Goal: Task Accomplishment & Management: Use online tool/utility

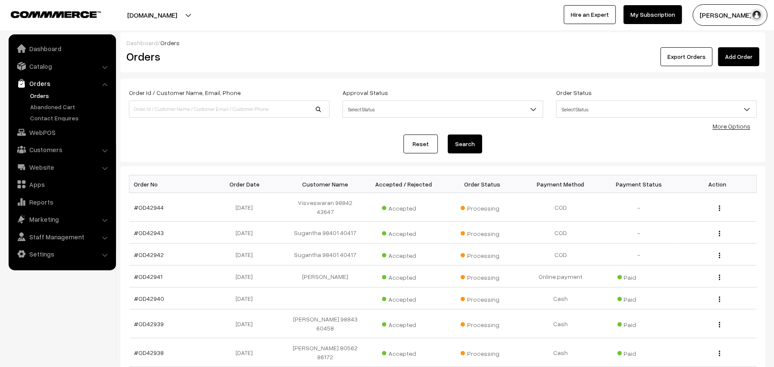
click at [40, 96] on link "Orders" at bounding box center [70, 95] width 85 height 9
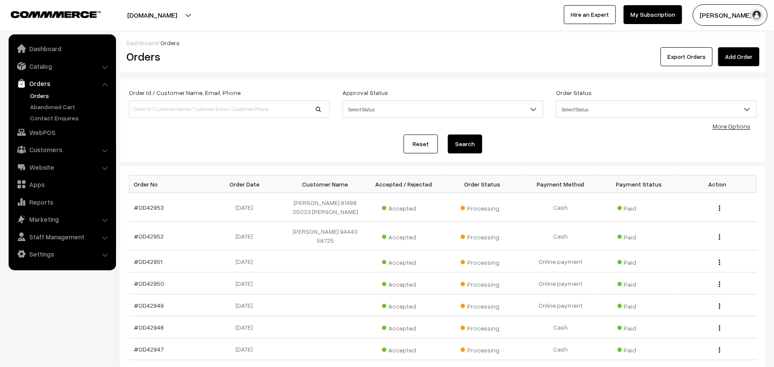
click at [43, 98] on link "Orders" at bounding box center [70, 95] width 85 height 9
click at [158, 262] on link "#OD42951" at bounding box center [149, 261] width 28 height 7
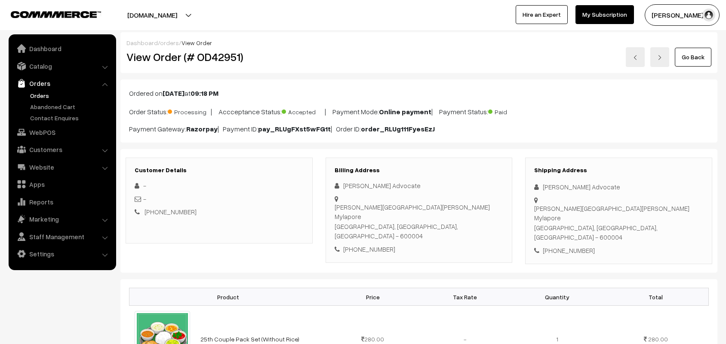
scroll to position [107, 0]
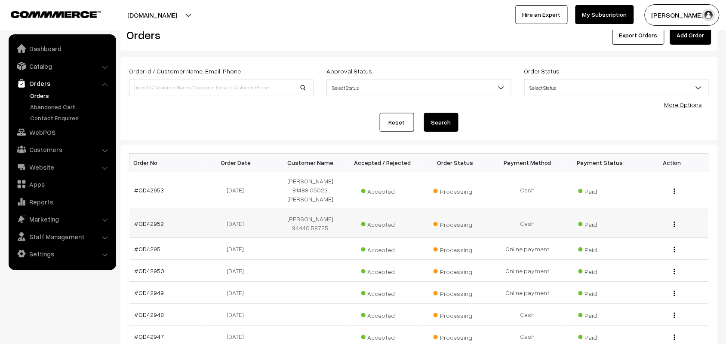
scroll to position [54, 0]
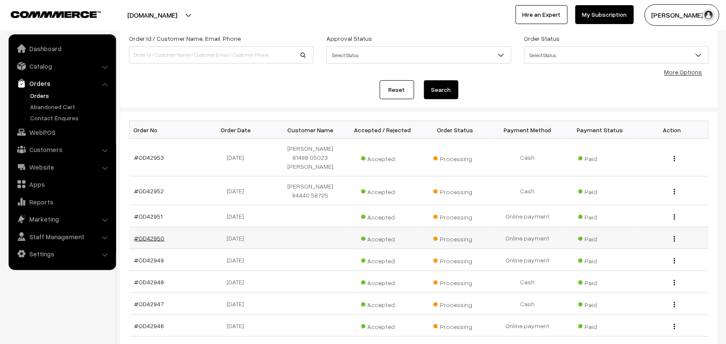
click at [160, 235] on link "#OD42950" at bounding box center [150, 238] width 30 height 7
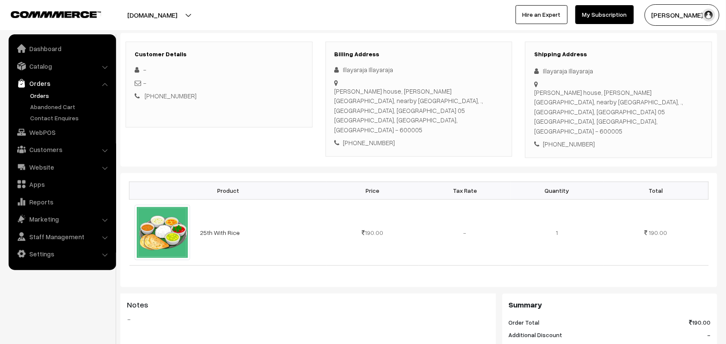
scroll to position [107, 0]
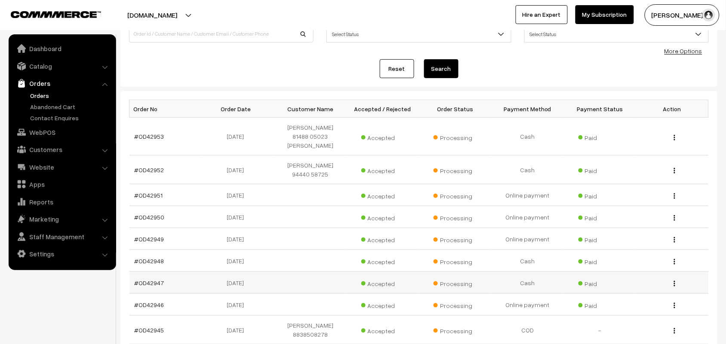
scroll to position [108, 0]
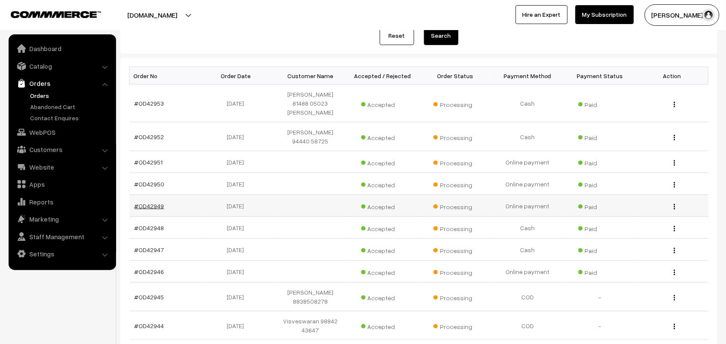
click at [148, 202] on link "#OD42949" at bounding box center [150, 205] width 30 height 7
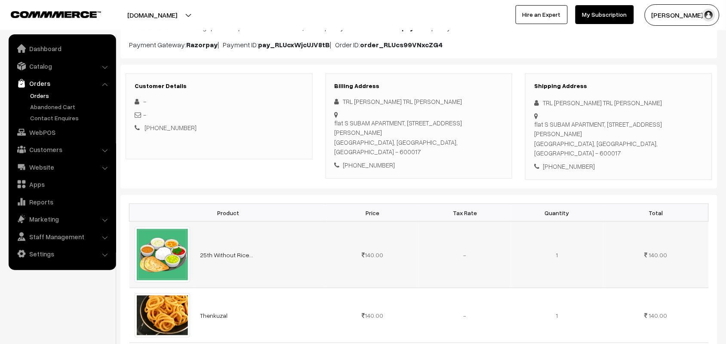
scroll to position [215, 0]
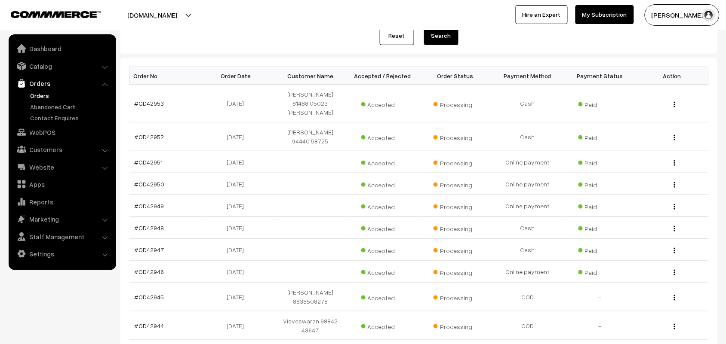
scroll to position [108, 0]
click at [48, 98] on link "Orders" at bounding box center [70, 95] width 85 height 9
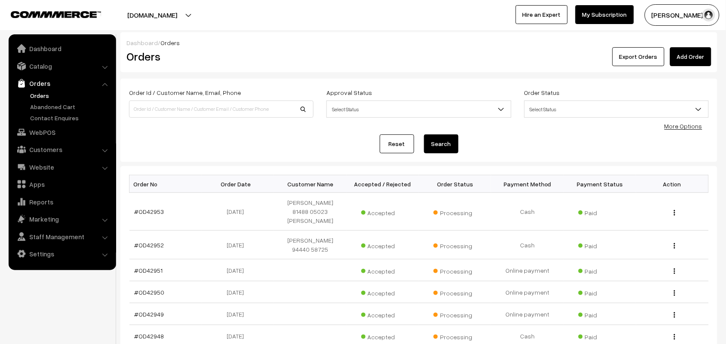
click at [50, 97] on link "Orders" at bounding box center [70, 95] width 85 height 9
click at [42, 95] on link "Orders" at bounding box center [70, 95] width 85 height 9
drag, startPoint x: 42, startPoint y: 93, endPoint x: 37, endPoint y: 123, distance: 30.5
click at [42, 93] on link "Orders" at bounding box center [70, 95] width 85 height 9
click at [44, 93] on link "Orders" at bounding box center [70, 95] width 85 height 9
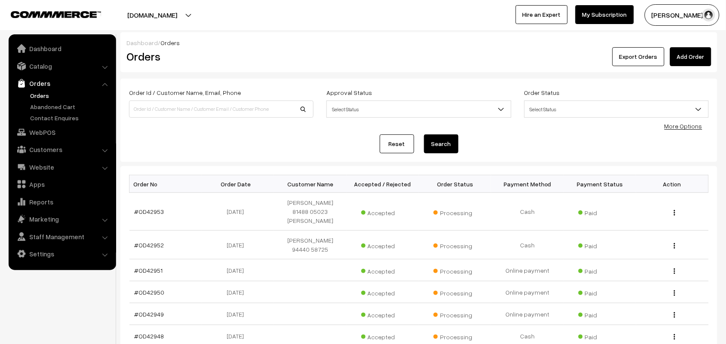
click at [43, 91] on link "Orders" at bounding box center [70, 95] width 85 height 9
click at [36, 89] on link "Orders" at bounding box center [62, 83] width 102 height 15
click at [39, 95] on link "Orders" at bounding box center [70, 95] width 85 height 9
click at [39, 93] on link "Orders" at bounding box center [70, 95] width 85 height 9
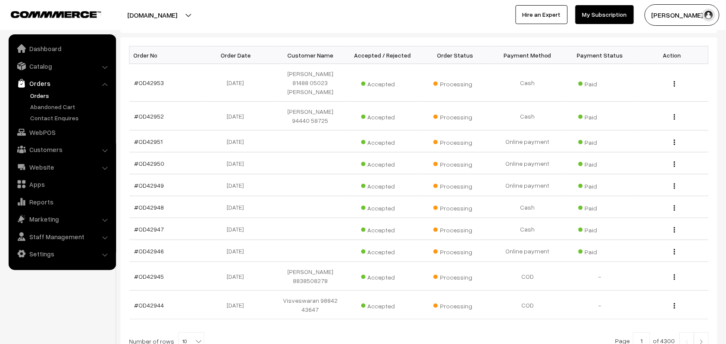
scroll to position [205, 0]
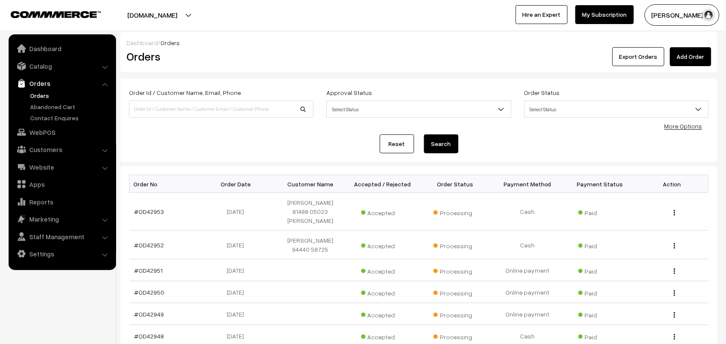
click at [42, 92] on link "Orders" at bounding box center [70, 95] width 85 height 9
click at [46, 92] on link "Orders" at bounding box center [70, 95] width 85 height 9
click at [52, 135] on link "WebPOS" at bounding box center [62, 132] width 102 height 15
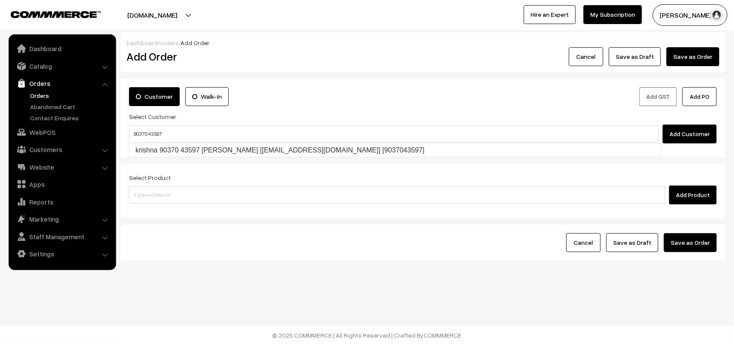
click at [156, 149] on link "krishna 90370 43597 Krishna [Annams43@gmail.com] [9037043597]" at bounding box center [394, 150] width 531 height 13
type input "90370 43597"
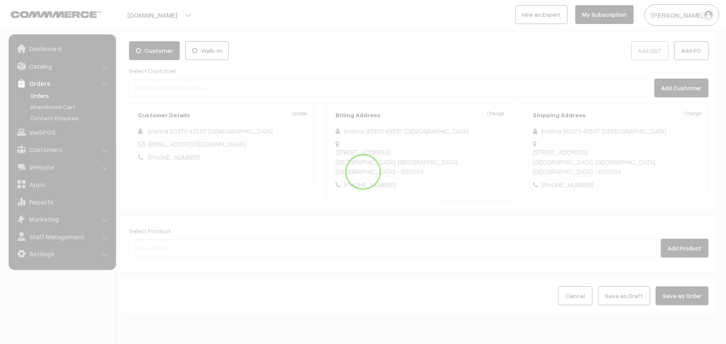
scroll to position [80, 0]
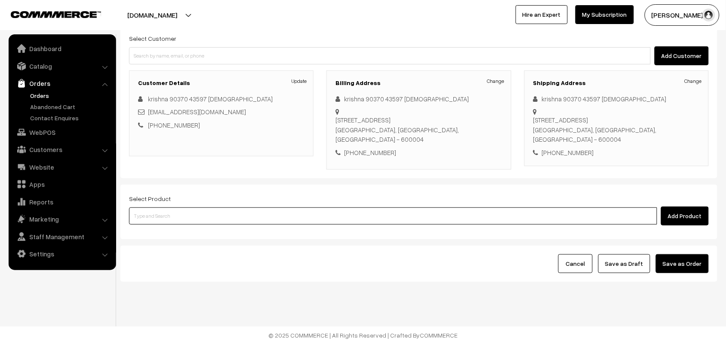
click at [171, 218] on input at bounding box center [393, 216] width 528 height 17
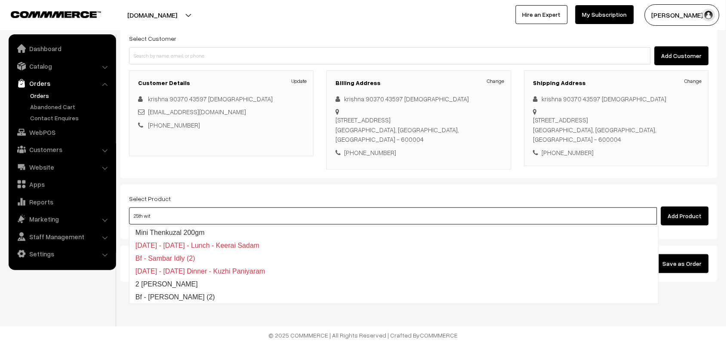
type input "25th with"
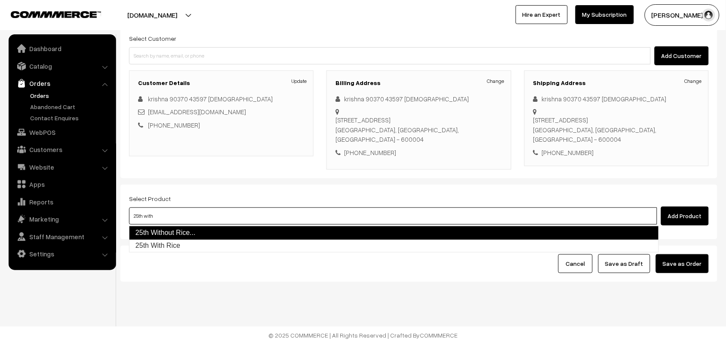
click at [170, 226] on link "25th Without Rice..." at bounding box center [394, 233] width 530 height 14
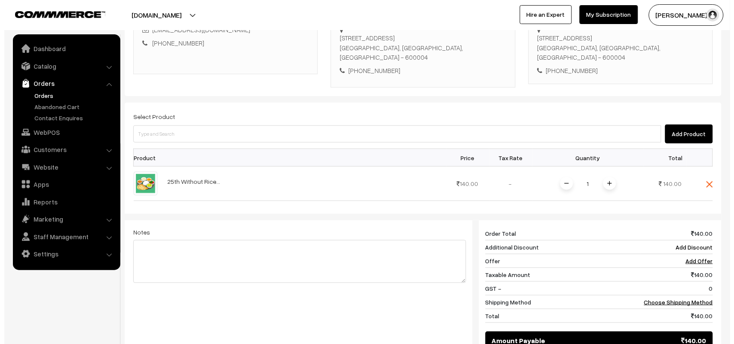
scroll to position [281, 0]
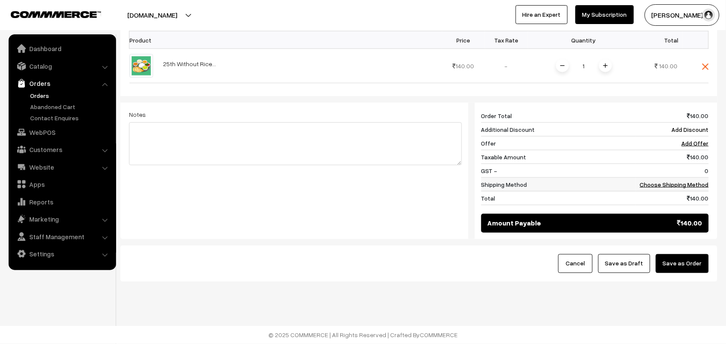
click at [682, 184] on link "Choose Shipping Method" at bounding box center [674, 184] width 69 height 7
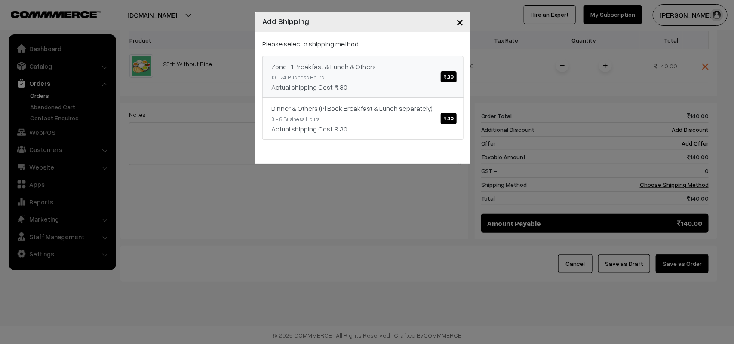
click at [412, 76] on link "Zone -1 Breakfast & Lunch & Others ₹.30 10 - 24 Business Hours Actual shipping …" at bounding box center [362, 77] width 201 height 42
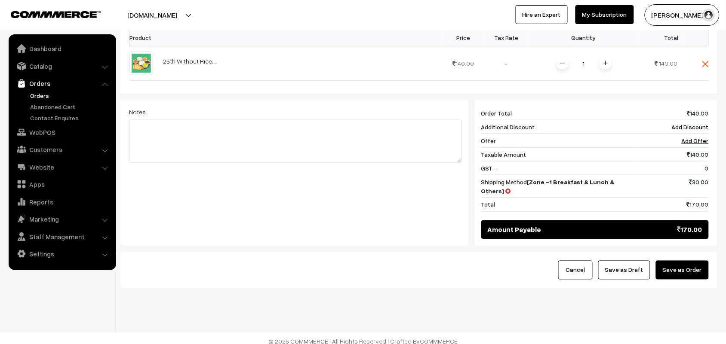
click at [687, 261] on button "Save as Order" at bounding box center [682, 270] width 53 height 19
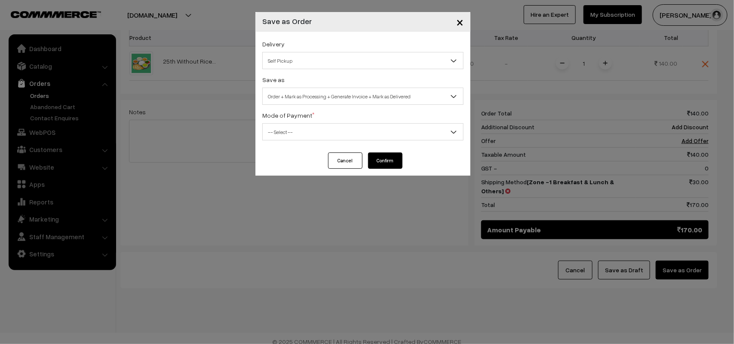
click at [299, 57] on span "Self Pickup" at bounding box center [363, 60] width 200 height 15
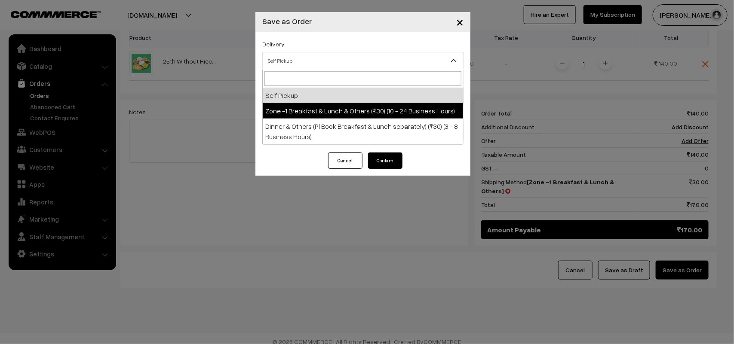
drag, startPoint x: 312, startPoint y: 109, endPoint x: 318, endPoint y: 99, distance: 11.8
select select "ZON1"
select select "3"
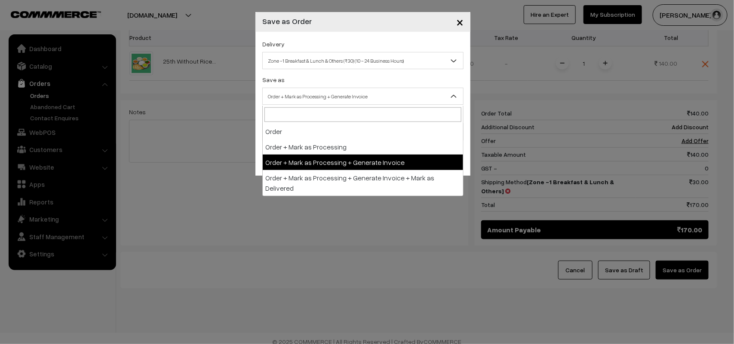
click at [319, 98] on span "Order + Mark as Processing + Generate Invoice" at bounding box center [363, 96] width 200 height 15
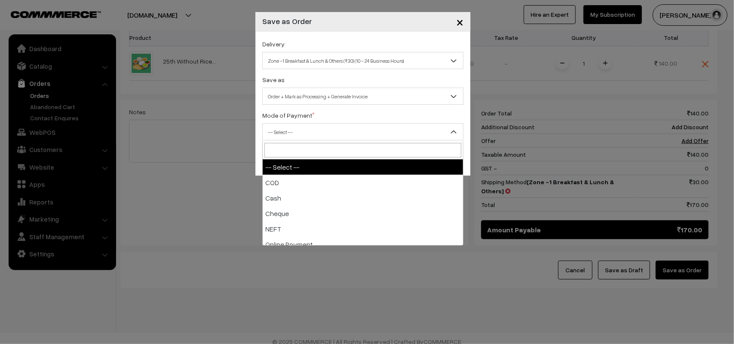
click at [282, 130] on span "-- Select --" at bounding box center [363, 132] width 200 height 15
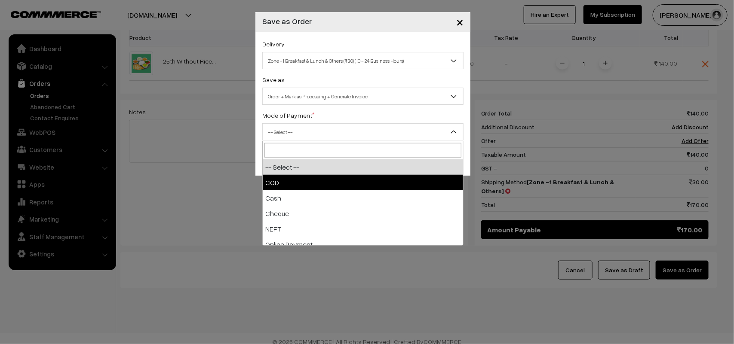
drag, startPoint x: 280, startPoint y: 183, endPoint x: 386, endPoint y: 174, distance: 106.1
select select "1"
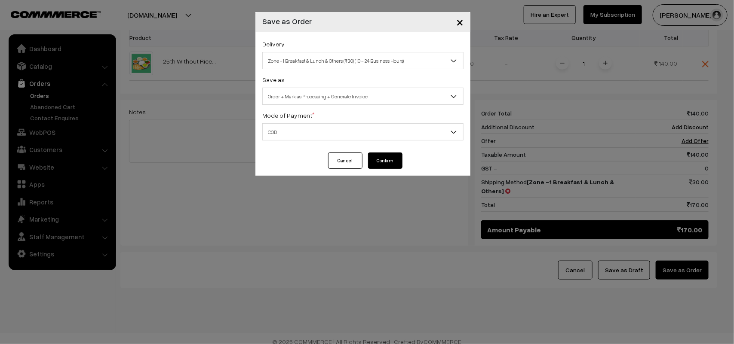
click at [390, 169] on button "Confirm" at bounding box center [385, 161] width 34 height 16
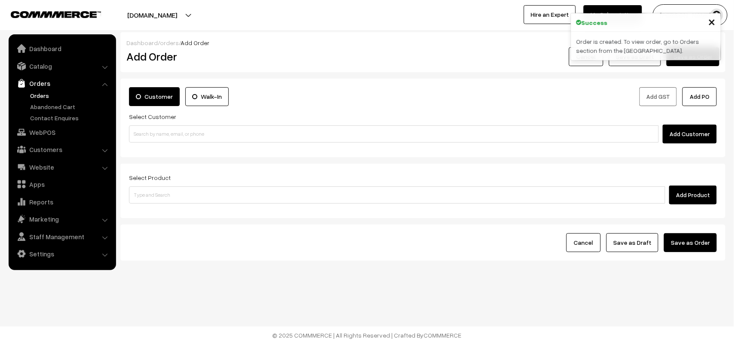
click at [51, 85] on link "Orders" at bounding box center [62, 83] width 102 height 15
click at [42, 93] on link "Orders" at bounding box center [70, 95] width 85 height 9
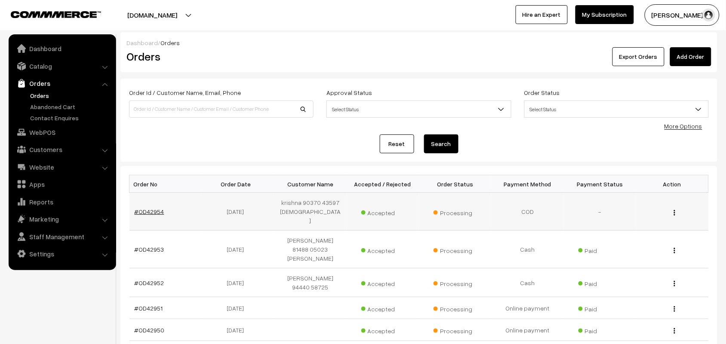
click at [153, 208] on link "#OD42954" at bounding box center [150, 211] width 30 height 7
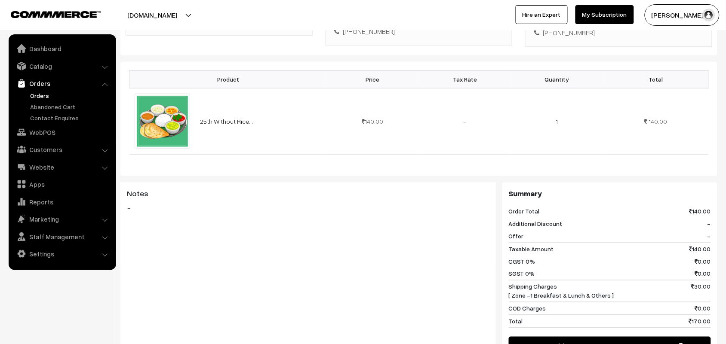
scroll to position [376, 0]
